Goal: Transaction & Acquisition: Purchase product/service

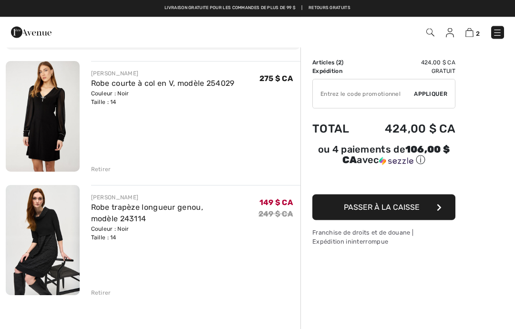
scroll to position [63, 0]
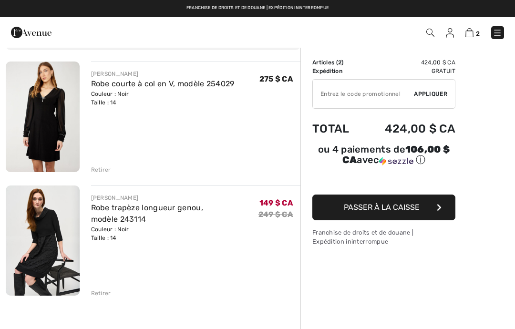
click at [55, 254] on img at bounding box center [43, 241] width 74 height 110
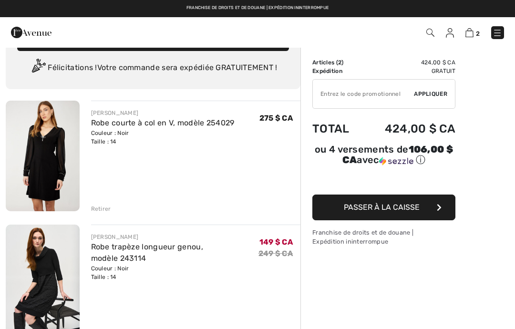
scroll to position [27, 0]
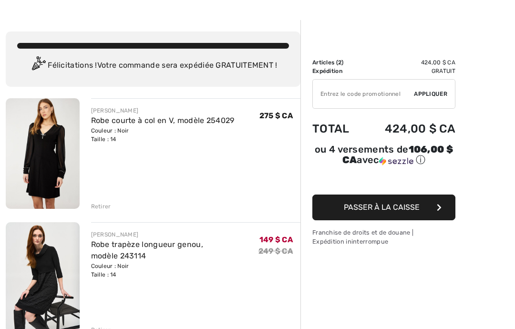
click at [223, 170] on div "FRANK LYMAN Robe courte à col en V, modèle 254029 Couleur : Noir Taille : 14 Fi…" at bounding box center [196, 154] width 210 height 113
click at [51, 157] on img at bounding box center [43, 153] width 74 height 111
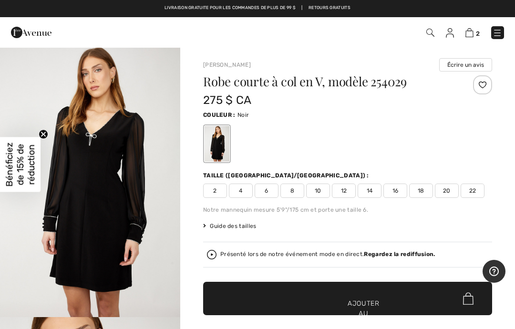
click at [471, 36] on img at bounding box center [470, 32] width 8 height 9
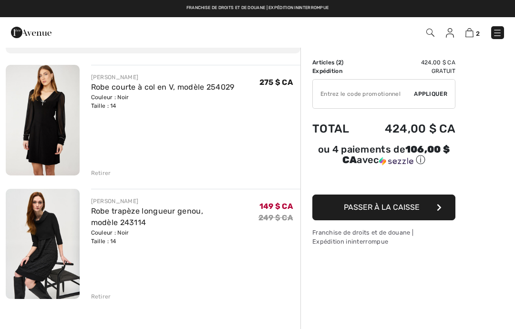
scroll to position [62, 0]
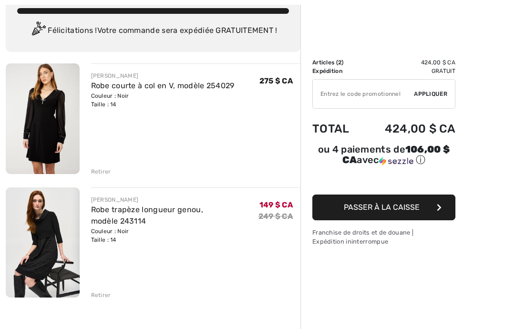
click at [399, 93] on input "TEXT" at bounding box center [363, 94] width 101 height 29
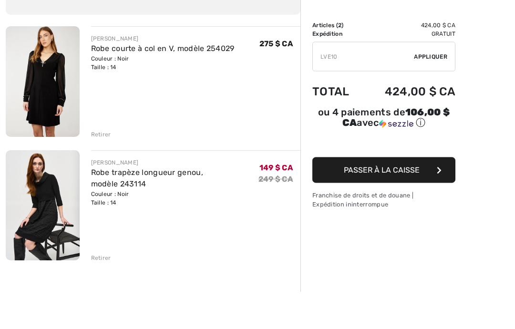
click at [439, 91] on font "Appliquer" at bounding box center [430, 94] width 33 height 7
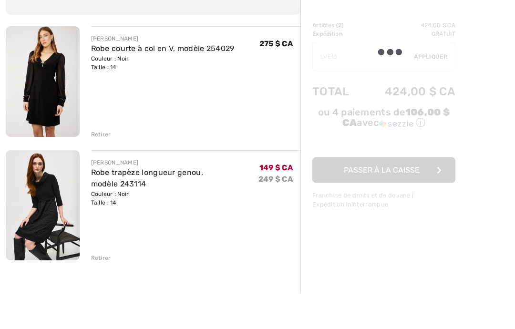
scroll to position [99, 0]
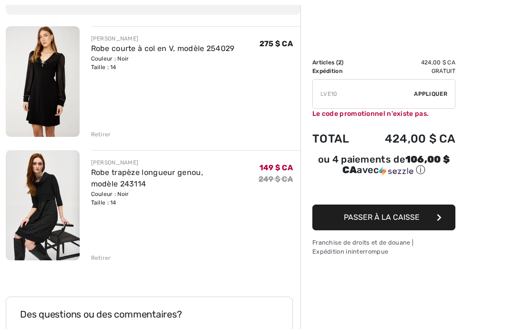
click at [356, 91] on input "TEXT" at bounding box center [363, 94] width 101 height 29
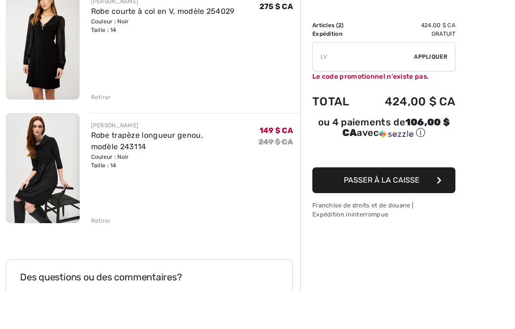
type input "L"
type input "LIVE10"
click at [435, 91] on font "Appliquer" at bounding box center [430, 94] width 33 height 7
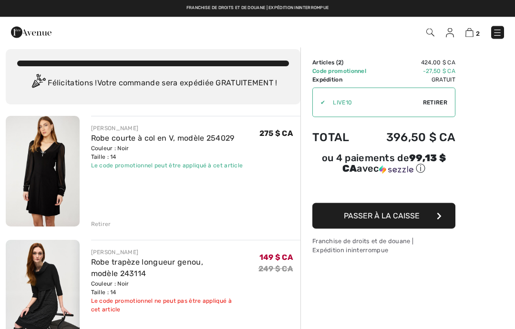
scroll to position [0, 0]
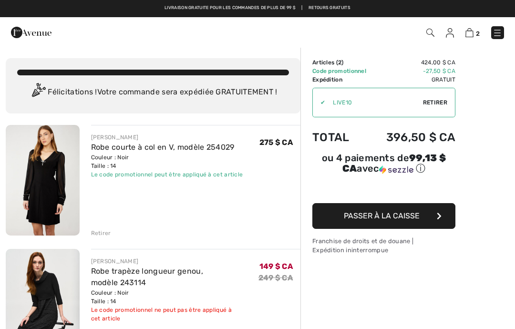
click at [391, 220] on font "Passer à la caisse" at bounding box center [382, 215] width 76 height 9
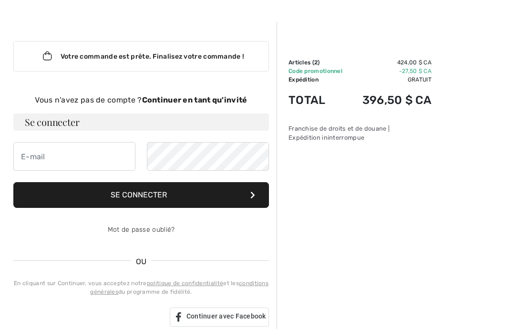
scroll to position [26, 0]
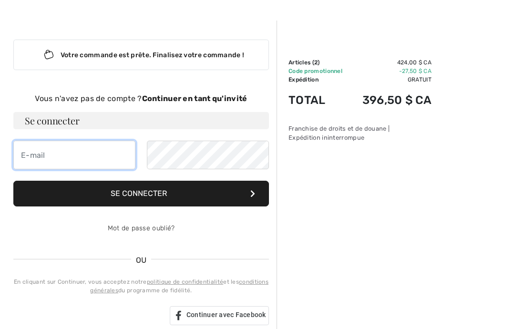
click at [90, 155] on input "email" at bounding box center [74, 155] width 122 height 29
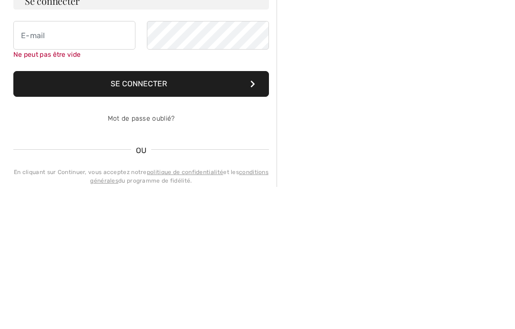
scroll to position [0, 0]
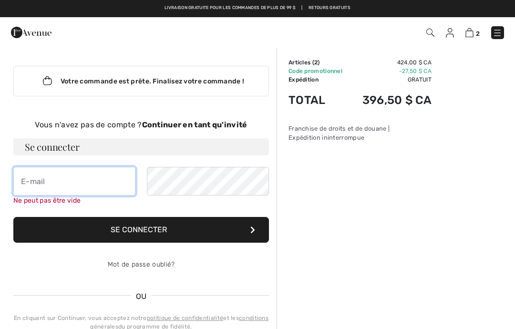
click at [88, 189] on input "email" at bounding box center [74, 181] width 122 height 29
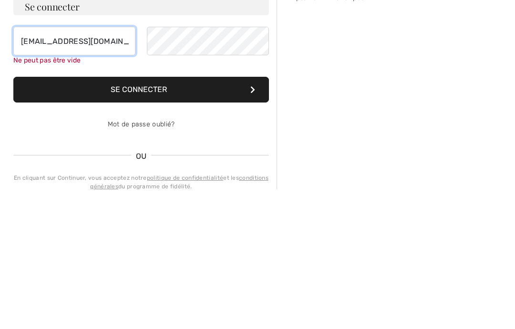
type input "lgauthier@b2b2c.ca"
click at [158, 251] on div "Mot de passe oublié?" at bounding box center [141, 265] width 256 height 29
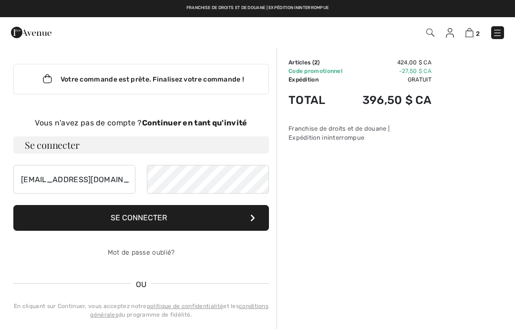
scroll to position [2, 0]
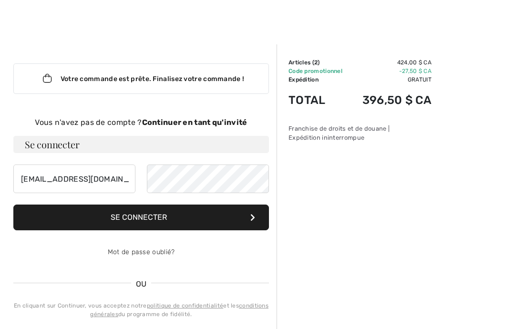
click at [70, 148] on font "Se connecter" at bounding box center [52, 144] width 54 height 13
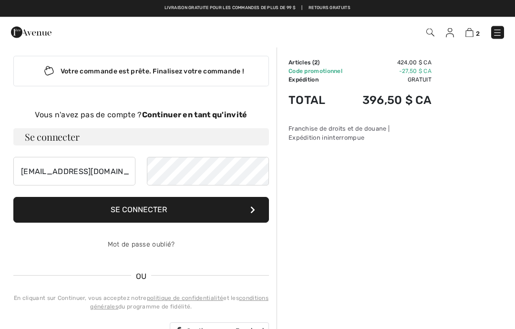
scroll to position [0, 0]
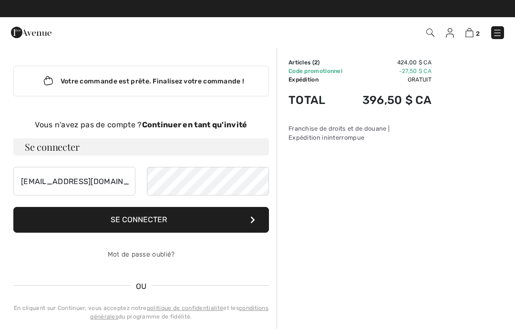
click at [171, 256] on font "Mot de passe oublié?" at bounding box center [141, 255] width 67 height 8
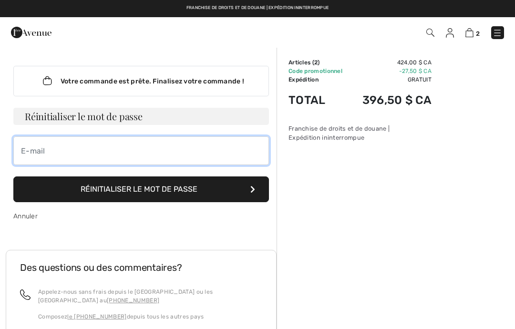
click at [110, 153] on input "email" at bounding box center [141, 150] width 256 height 29
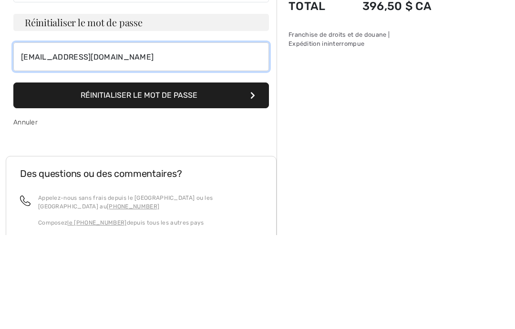
type input "lgauthier@b2b2c.ca"
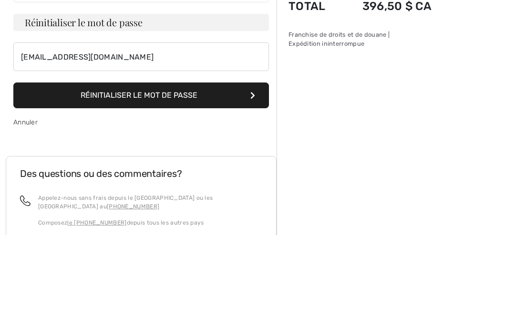
click at [201, 177] on button "Réinitialiser le mot de passe" at bounding box center [141, 190] width 256 height 26
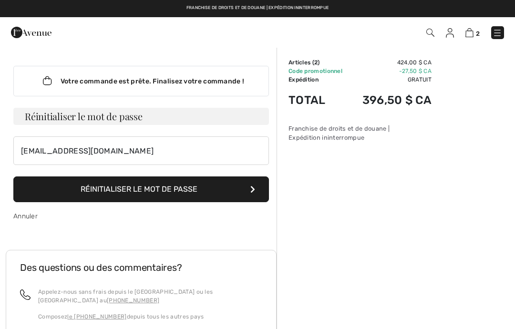
click at [152, 118] on h3 "Réinitialiser le mot de passe" at bounding box center [141, 116] width 256 height 17
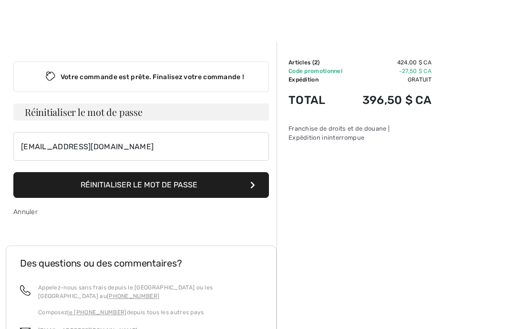
scroll to position [4, 0]
click at [235, 188] on button "Réinitialiser le mot de passe" at bounding box center [141, 185] width 256 height 26
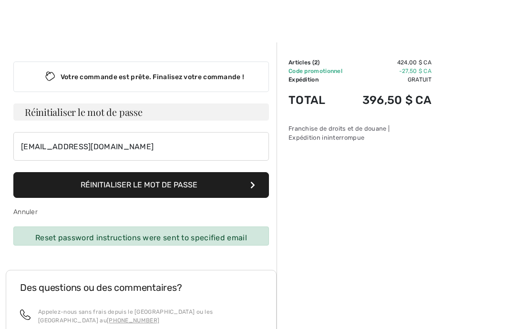
click at [256, 189] on button "Réinitialiser le mot de passe" at bounding box center [141, 185] width 256 height 26
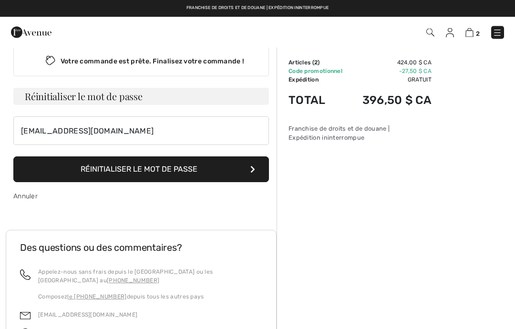
scroll to position [0, 0]
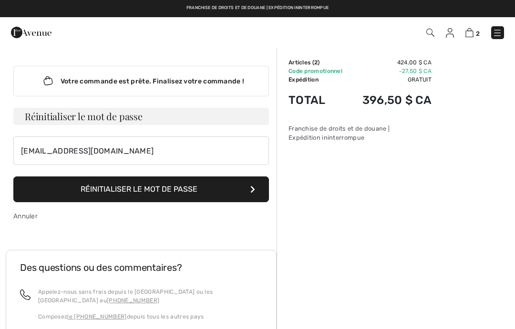
click at [212, 83] on font "Votre commande est prête. Finalisez votre commande !" at bounding box center [153, 81] width 184 height 8
click at [223, 191] on button "Réinitialiser le mot de passe" at bounding box center [141, 190] width 256 height 26
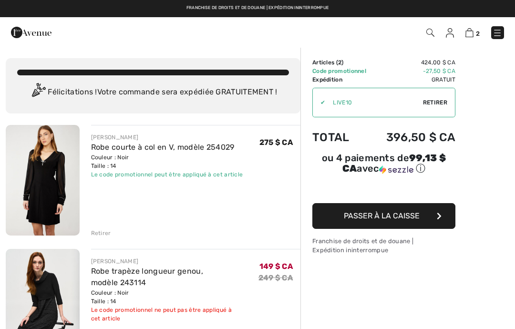
click at [397, 223] on button "Passer à la caisse" at bounding box center [384, 216] width 143 height 26
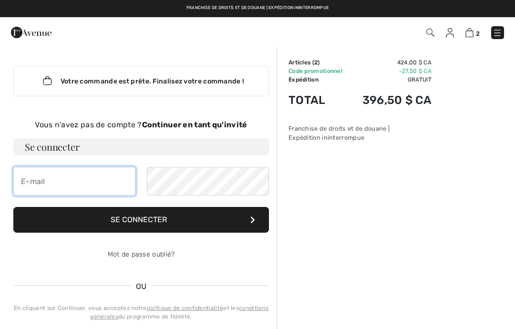
click at [81, 182] on input "email" at bounding box center [74, 181] width 122 height 29
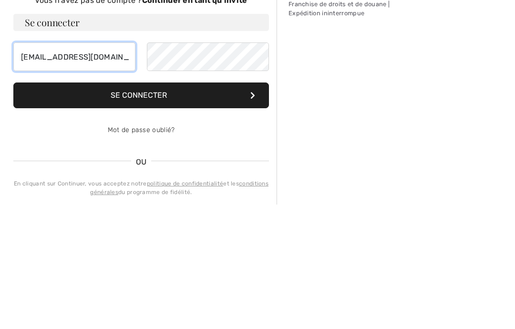
type input "lgauthier@b2b2c.ca"
click at [197, 207] on button "Se connecter" at bounding box center [141, 220] width 256 height 26
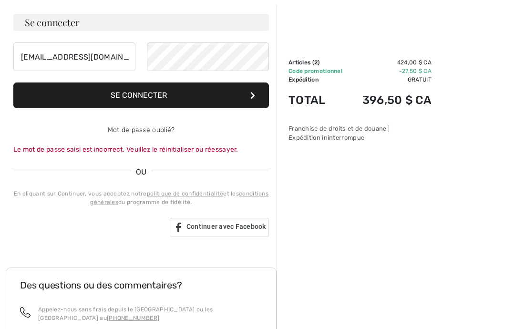
click at [196, 95] on button "Se connecter" at bounding box center [141, 96] width 256 height 26
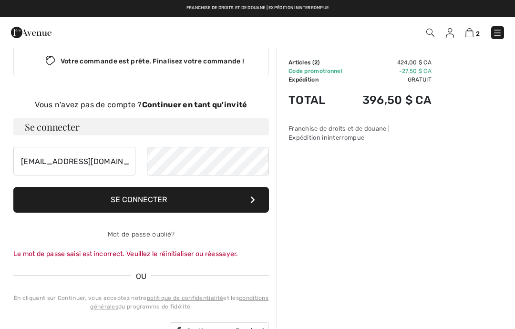
scroll to position [0, 0]
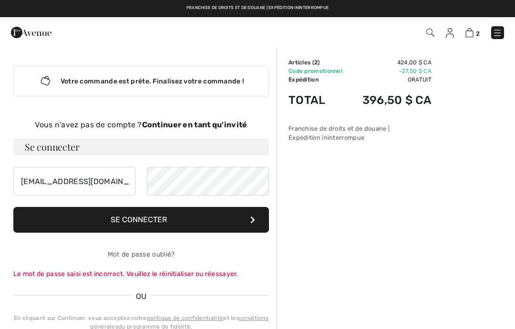
click at [157, 251] on font "Mot de passe oublié?" at bounding box center [141, 255] width 67 height 8
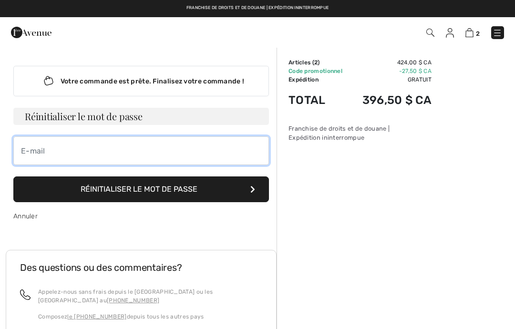
click at [200, 157] on input "email" at bounding box center [141, 150] width 256 height 29
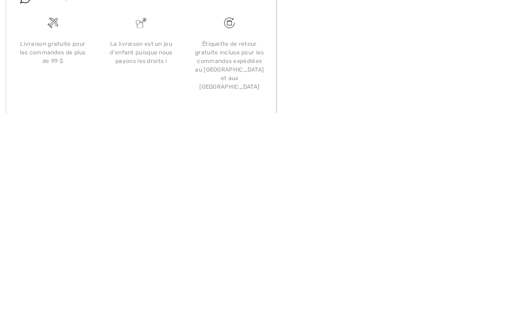
scroll to position [157, 0]
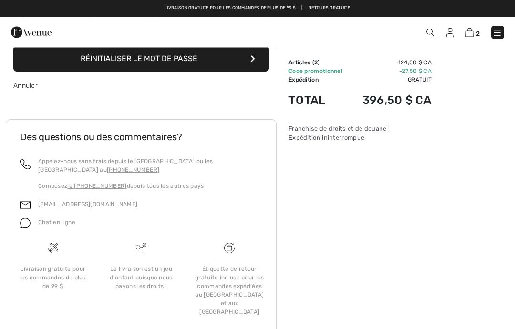
type input "[EMAIL_ADDRESS][DOMAIN_NAME]"
click at [214, 59] on button "Réinitialiser le mot de passe" at bounding box center [141, 59] width 256 height 26
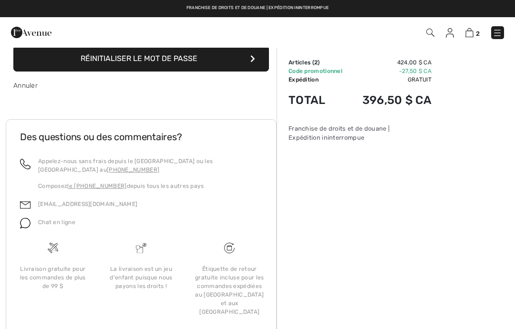
click at [466, 36] on img at bounding box center [470, 32] width 8 height 9
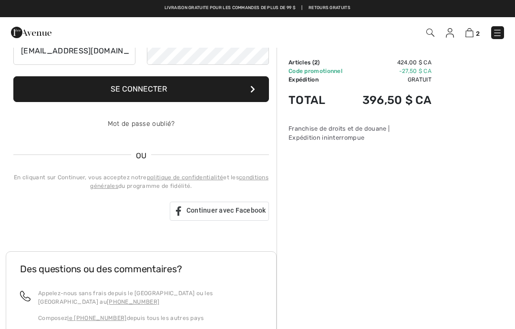
click at [195, 89] on button "Se connecter" at bounding box center [141, 89] width 256 height 26
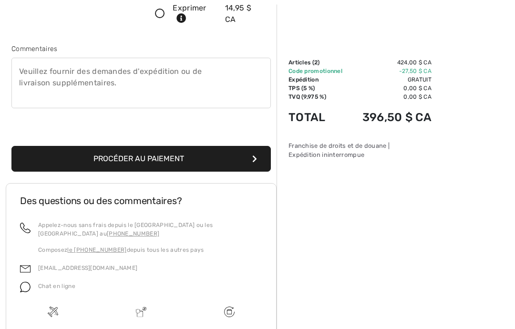
scroll to position [265, 0]
click at [195, 162] on button "Procéder au paiement" at bounding box center [141, 159] width 260 height 26
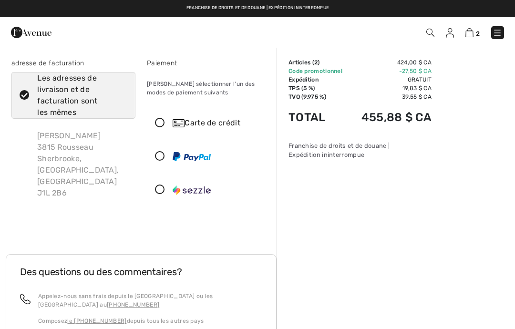
click at [161, 126] on icon at bounding box center [159, 123] width 25 height 10
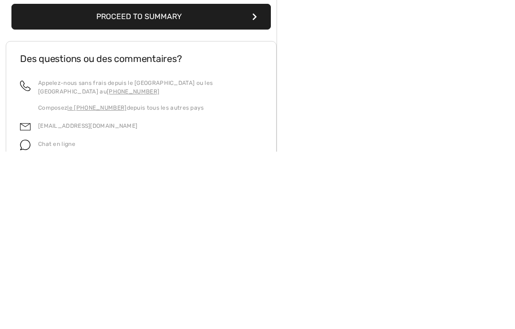
scroll to position [293, 0]
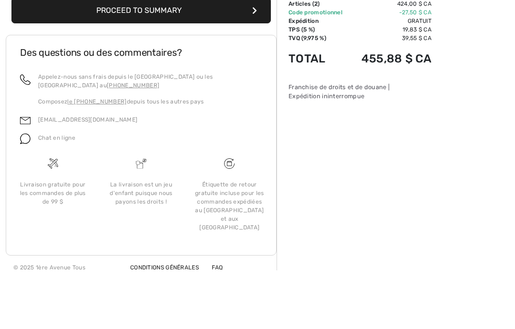
click at [175, 56] on button "Proceed to Summary" at bounding box center [141, 69] width 260 height 26
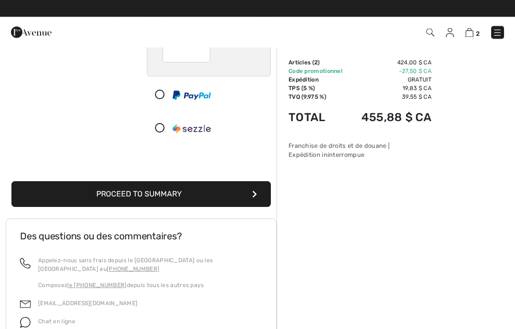
scroll to position [162, 0]
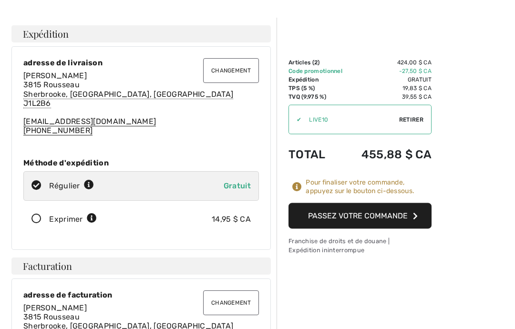
scroll to position [29, 0]
click at [348, 217] on font "Passez votre commande" at bounding box center [358, 215] width 100 height 9
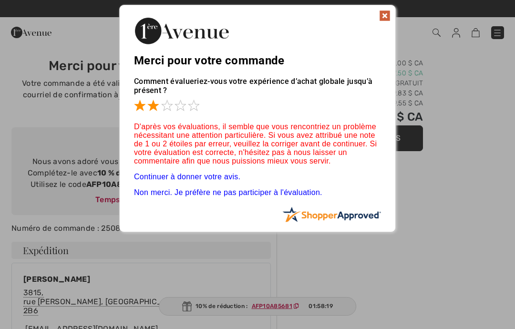
click at [155, 106] on span at bounding box center [152, 105] width 11 height 11
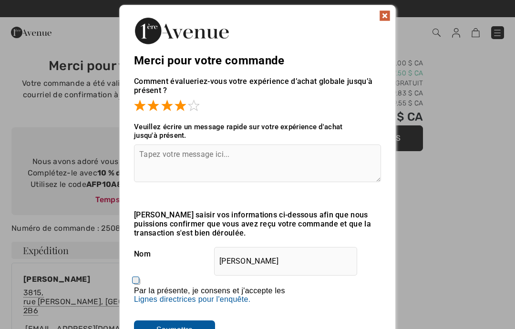
click at [179, 106] on span at bounding box center [180, 105] width 11 height 11
click at [194, 105] on span at bounding box center [193, 105] width 11 height 11
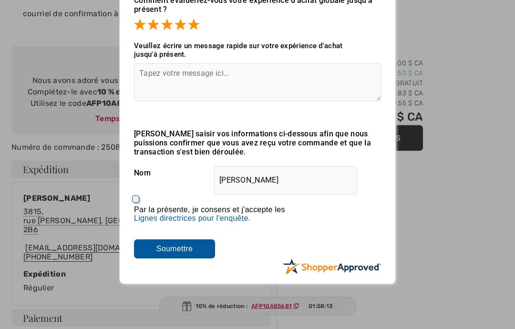
scroll to position [81, 0]
click at [192, 259] on input "Soumettre" at bounding box center [174, 249] width 81 height 19
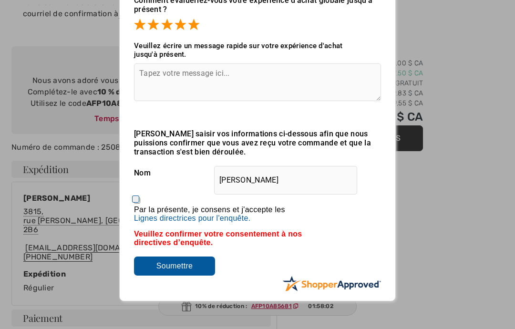
click at [137, 203] on input "Par la présente, je consens et j'accepte les En soumettant un avis, vous autori…" at bounding box center [137, 201] width 6 height 6
checkbox input "true"
click at [189, 264] on input "Soumettre" at bounding box center [174, 266] width 81 height 19
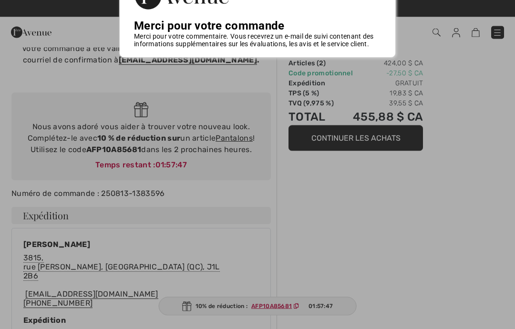
scroll to position [0, 0]
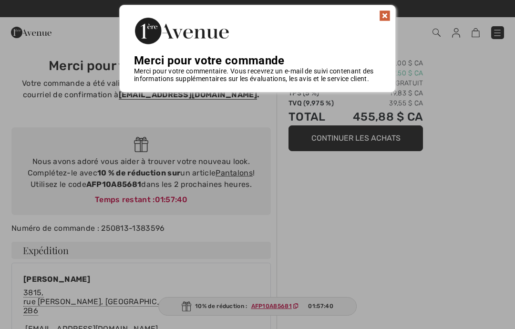
click at [389, 15] on img at bounding box center [384, 15] width 11 height 11
